Goal: Information Seeking & Learning: Find specific fact

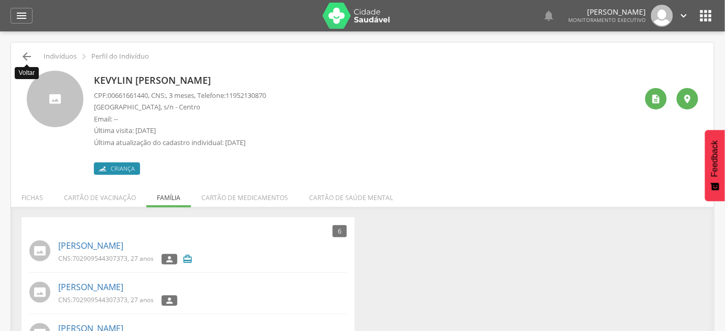
click at [22, 59] on icon "" at bounding box center [26, 56] width 13 height 13
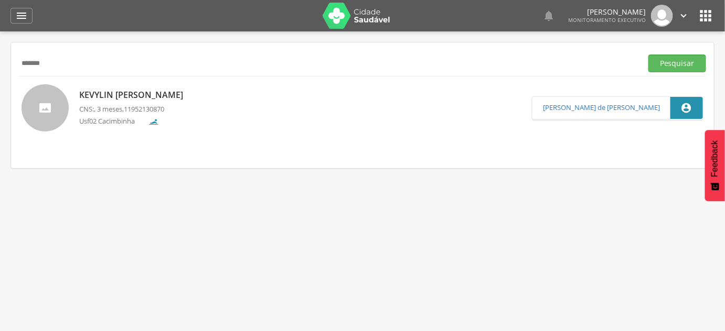
click at [42, 55] on input "*******" at bounding box center [328, 64] width 619 height 18
click at [648, 55] on button "Pesquisar" at bounding box center [677, 64] width 58 height 18
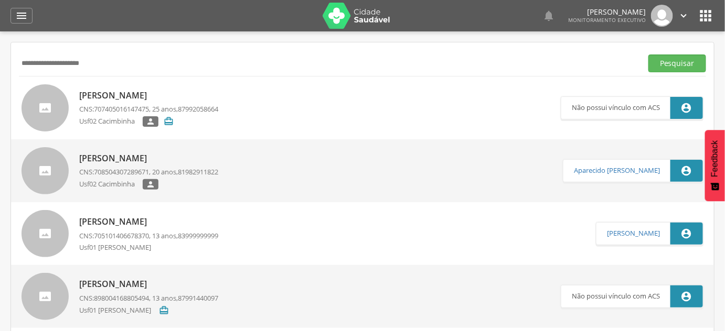
click at [163, 222] on p "[PERSON_NAME]" at bounding box center [148, 222] width 139 height 12
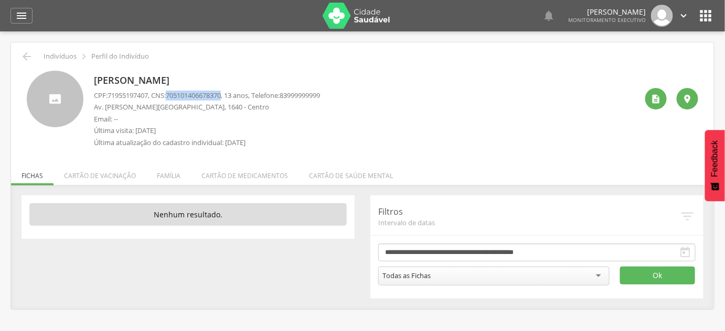
drag, startPoint x: 172, startPoint y: 93, endPoint x: 229, endPoint y: 94, distance: 57.2
click at [221, 94] on span "705101406678370" at bounding box center [193, 95] width 55 height 9
copy span "705101406678370"
click at [167, 83] on p "[PERSON_NAME]" at bounding box center [207, 81] width 226 height 14
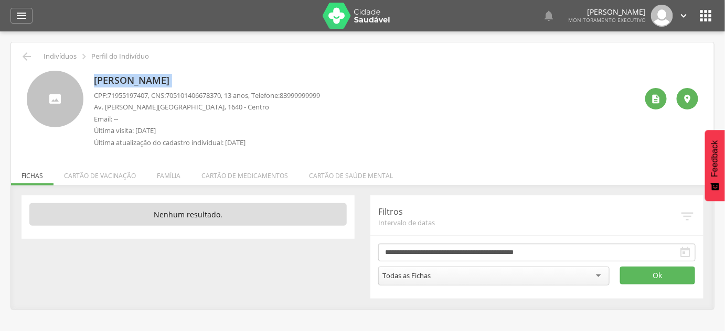
drag, startPoint x: 167, startPoint y: 83, endPoint x: 243, endPoint y: 99, distance: 78.2
click at [167, 83] on p "[PERSON_NAME]" at bounding box center [207, 81] width 226 height 14
copy div "[PERSON_NAME]"
click at [134, 93] on span "71955197407" at bounding box center [128, 95] width 40 height 9
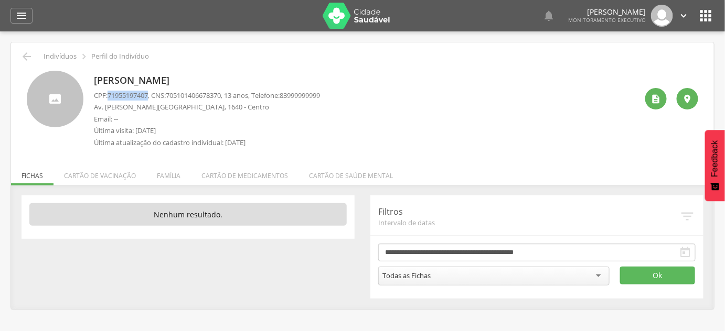
copy span "71955197407"
click at [652, 104] on div "" at bounding box center [656, 99] width 22 height 22
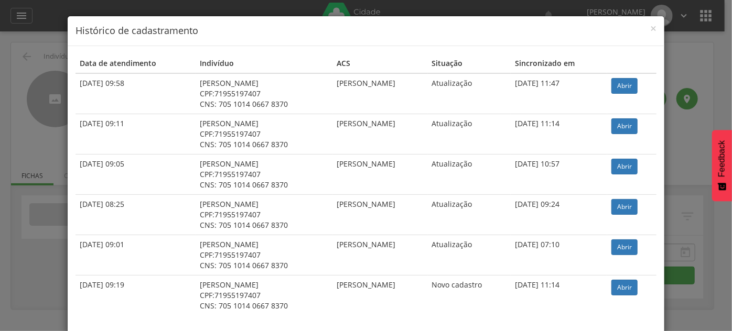
click at [629, 93] on td "Abrir" at bounding box center [631, 93] width 49 height 41
click at [628, 87] on link "Abrir" at bounding box center [624, 86] width 26 height 16
drag, startPoint x: 1, startPoint y: 168, endPoint x: 9, endPoint y: 120, distance: 49.0
click at [1, 166] on div "× Histórico de cadastramento Data de atendimento Indivíduo ACS Situação Sincron…" at bounding box center [366, 165] width 732 height 331
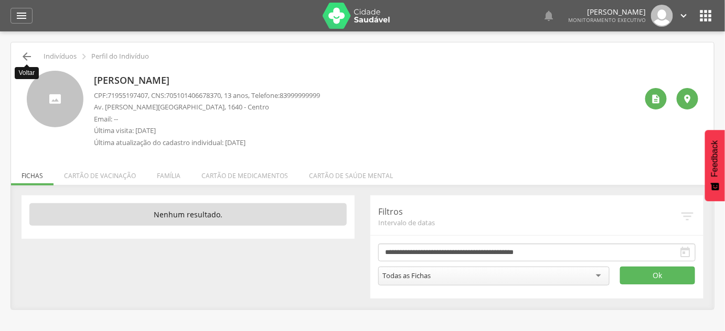
click at [26, 57] on icon "" at bounding box center [26, 56] width 13 height 13
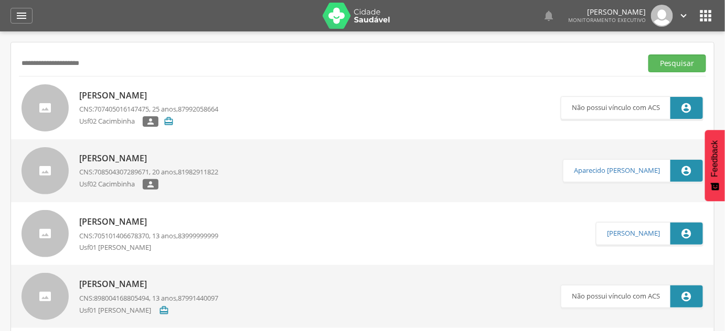
click at [26, 57] on input "**********" at bounding box center [328, 64] width 619 height 18
type input "**********"
click at [648, 55] on button "Pesquisar" at bounding box center [677, 64] width 58 height 18
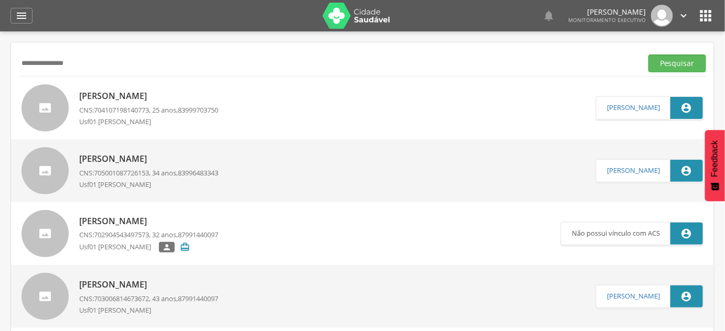
click at [184, 103] on div "[PERSON_NAME] CNS: 704107198140773 , 25 anos, 83999703750 Usf01 [PERSON_NAME]" at bounding box center [148, 108] width 139 height 42
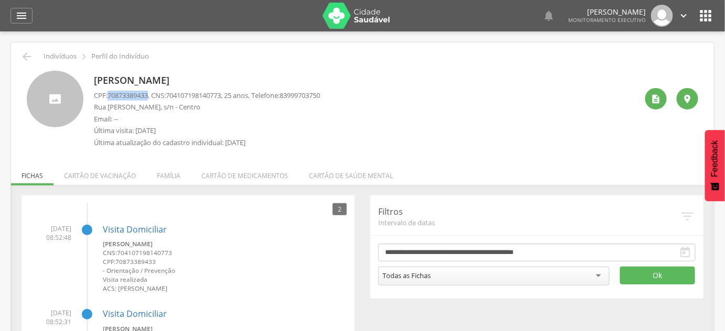
drag, startPoint x: 109, startPoint y: 93, endPoint x: 150, endPoint y: 92, distance: 40.9
click at [148, 92] on span "70873389433" at bounding box center [128, 95] width 40 height 9
copy span "70873389433"
drag, startPoint x: 174, startPoint y: 98, endPoint x: 230, endPoint y: 93, distance: 56.3
click at [221, 93] on span "704107198140773" at bounding box center [193, 95] width 55 height 9
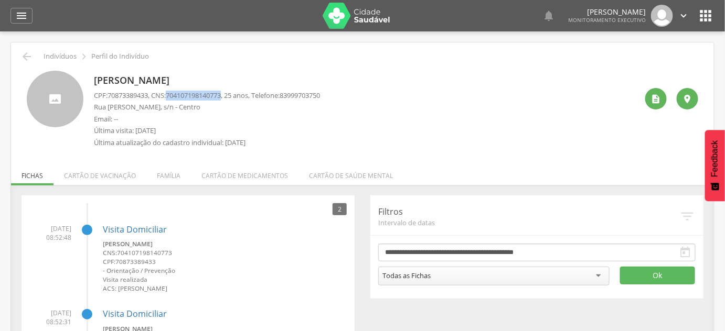
copy span "704107198140773"
click at [158, 77] on p "[PERSON_NAME]" at bounding box center [207, 81] width 226 height 14
copy div "[PERSON_NAME]"
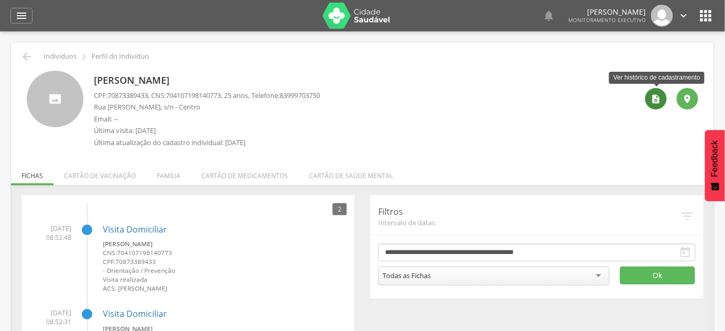
click at [656, 104] on div "" at bounding box center [656, 99] width 22 height 22
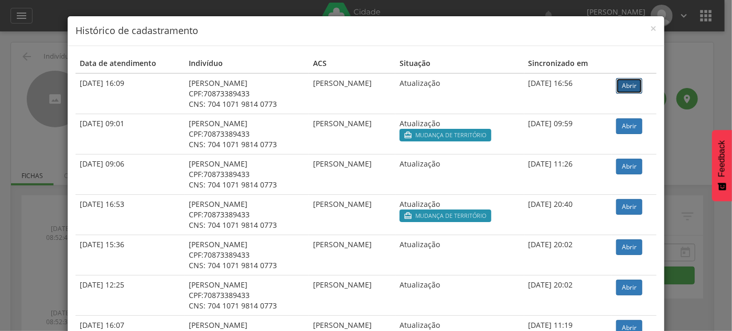
click at [626, 81] on link "Abrir" at bounding box center [629, 86] width 26 height 16
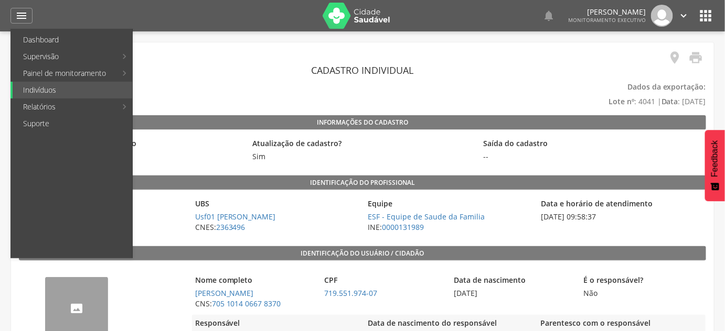
click at [337, 231] on span "CNES: 2363496" at bounding box center [276, 227] width 168 height 10
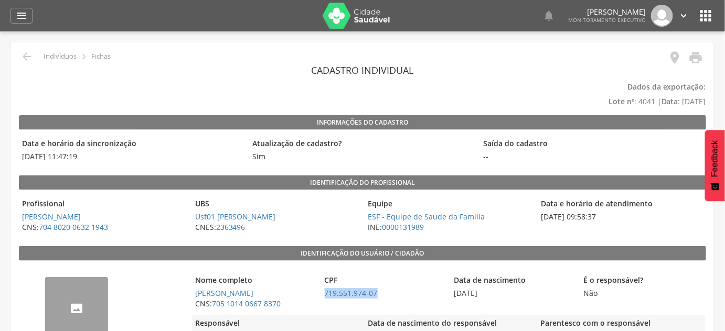
drag, startPoint x: 393, startPoint y: 293, endPoint x: 324, endPoint y: 295, distance: 69.2
click at [324, 295] on span "719.551.974-07" at bounding box center [383, 293] width 124 height 10
copy link "719.551.974-07"
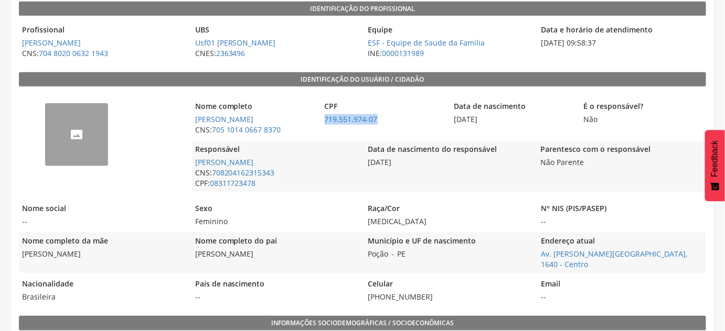
scroll to position [190, 0]
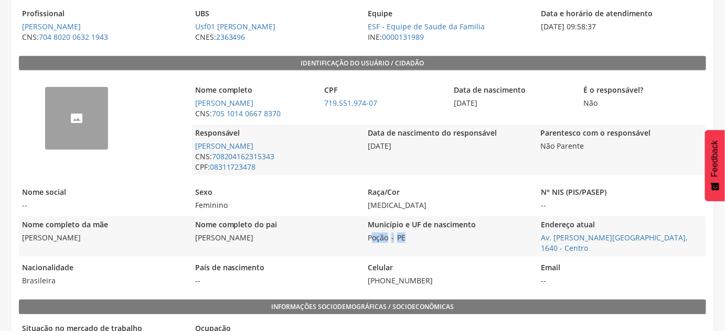
drag, startPoint x: 420, startPoint y: 239, endPoint x: 370, endPoint y: 237, distance: 49.3
click at [370, 237] on div "Município e UF de nascimento Poção - PE" at bounding box center [448, 237] width 168 height 40
click at [443, 235] on div "Município e UF de nascimento Poção - PE" at bounding box center [448, 237] width 168 height 40
drag, startPoint x: 440, startPoint y: 235, endPoint x: 367, endPoint y: 239, distance: 73.5
click at [367, 239] on div "Município e UF de nascimento Poção - PE" at bounding box center [448, 237] width 168 height 40
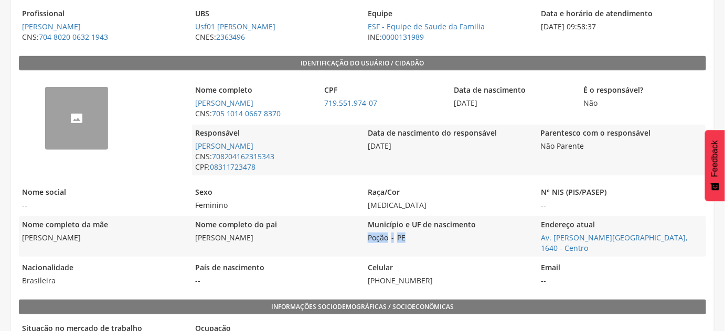
copy div "Poção - PE"
click at [538, 247] on div "-- Nome completo Maria Vitoria da Silva CNS: 705 1014 0667 8370 CPF 719.551.974…" at bounding box center [362, 182] width 687 height 213
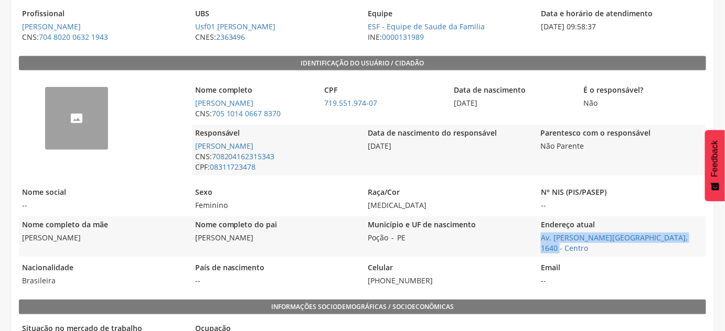
drag, startPoint x: 537, startPoint y: 240, endPoint x: 682, endPoint y: 235, distance: 145.4
click at [682, 235] on div "Nome completo da mãe Ana Cristina da Silva Nome completo do pai Sebastião Jose …" at bounding box center [362, 237] width 687 height 40
copy link "Av. [PERSON_NAME][GEOGRAPHIC_DATA], 1640 - Centro"
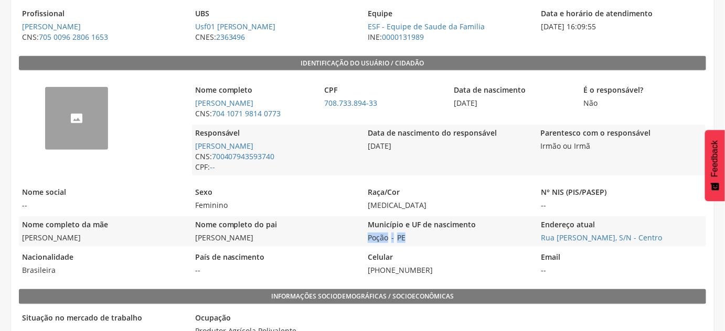
drag, startPoint x: 425, startPoint y: 241, endPoint x: 363, endPoint y: 235, distance: 62.2
click at [363, 235] on div "Nome completo da mãe Creuza Gomes da Silva Nome completo do pai Cicero Luiz da …" at bounding box center [362, 232] width 687 height 30
copy div "Poção - PE"
click at [525, 235] on div "Município e UF de nascimento Poção - PE" at bounding box center [448, 232] width 168 height 30
drag, startPoint x: 541, startPoint y: 240, endPoint x: 677, endPoint y: 239, distance: 136.4
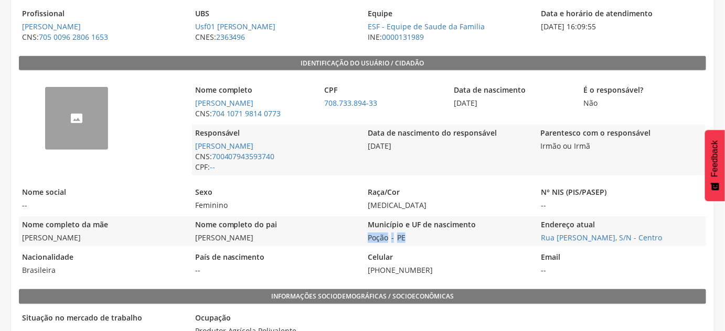
click at [677, 239] on span "Rua Jose Tutu Sobrinho, S/N - Centro Ir para o endereço atual" at bounding box center [622, 238] width 168 height 10
copy link "Rua Jose Tutu Sobrinho, S/N - Centro"
